Goal: Task Accomplishment & Management: Use online tool/utility

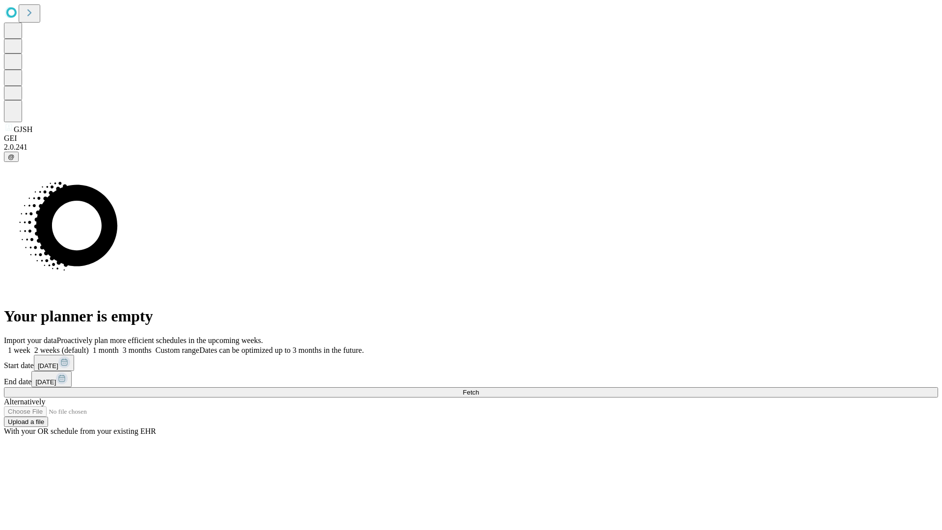
click at [479, 389] on span "Fetch" at bounding box center [471, 392] width 16 height 7
